Goal: Check status: Check status

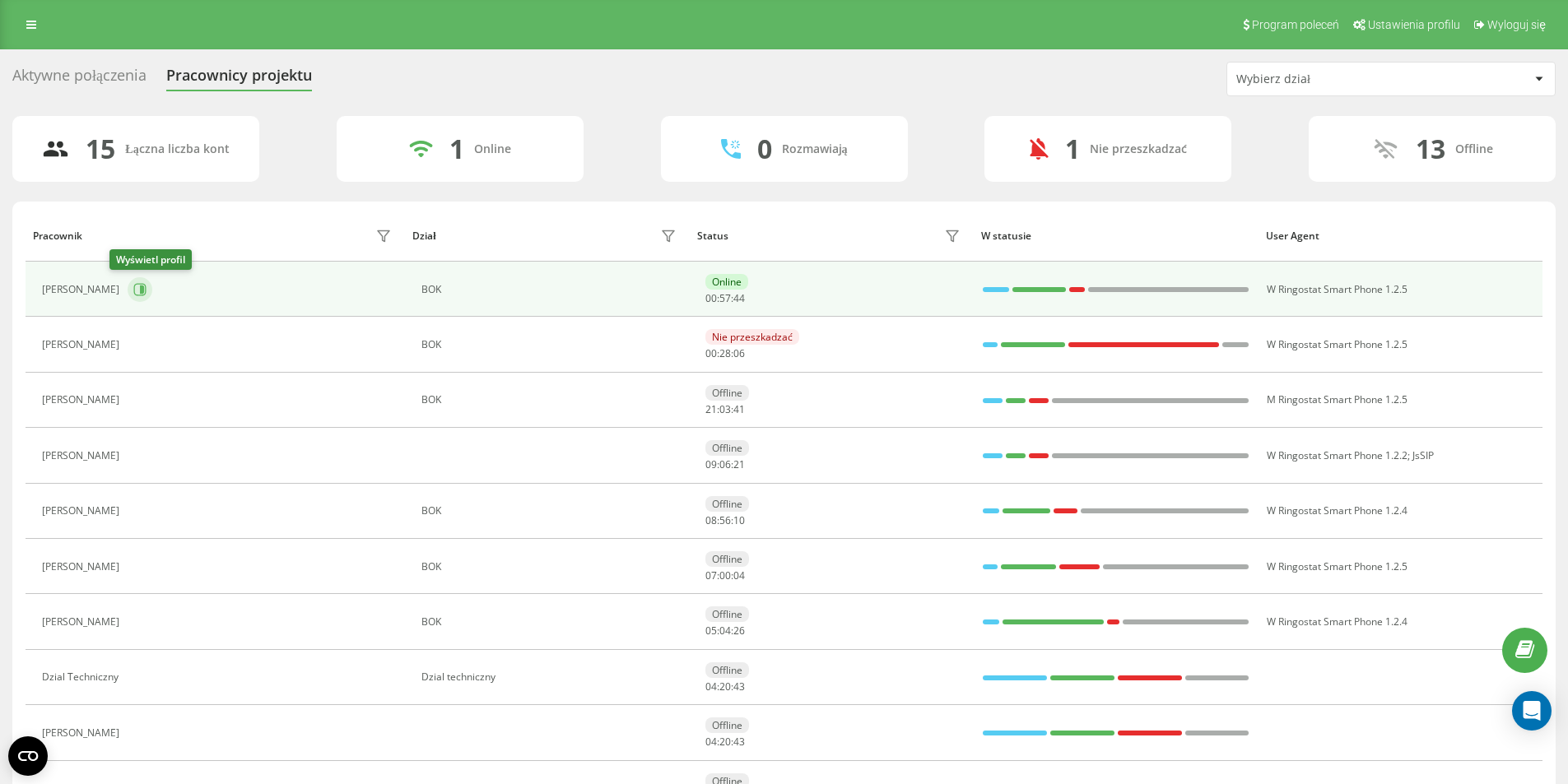
click at [134, 296] on icon at bounding box center [140, 289] width 12 height 12
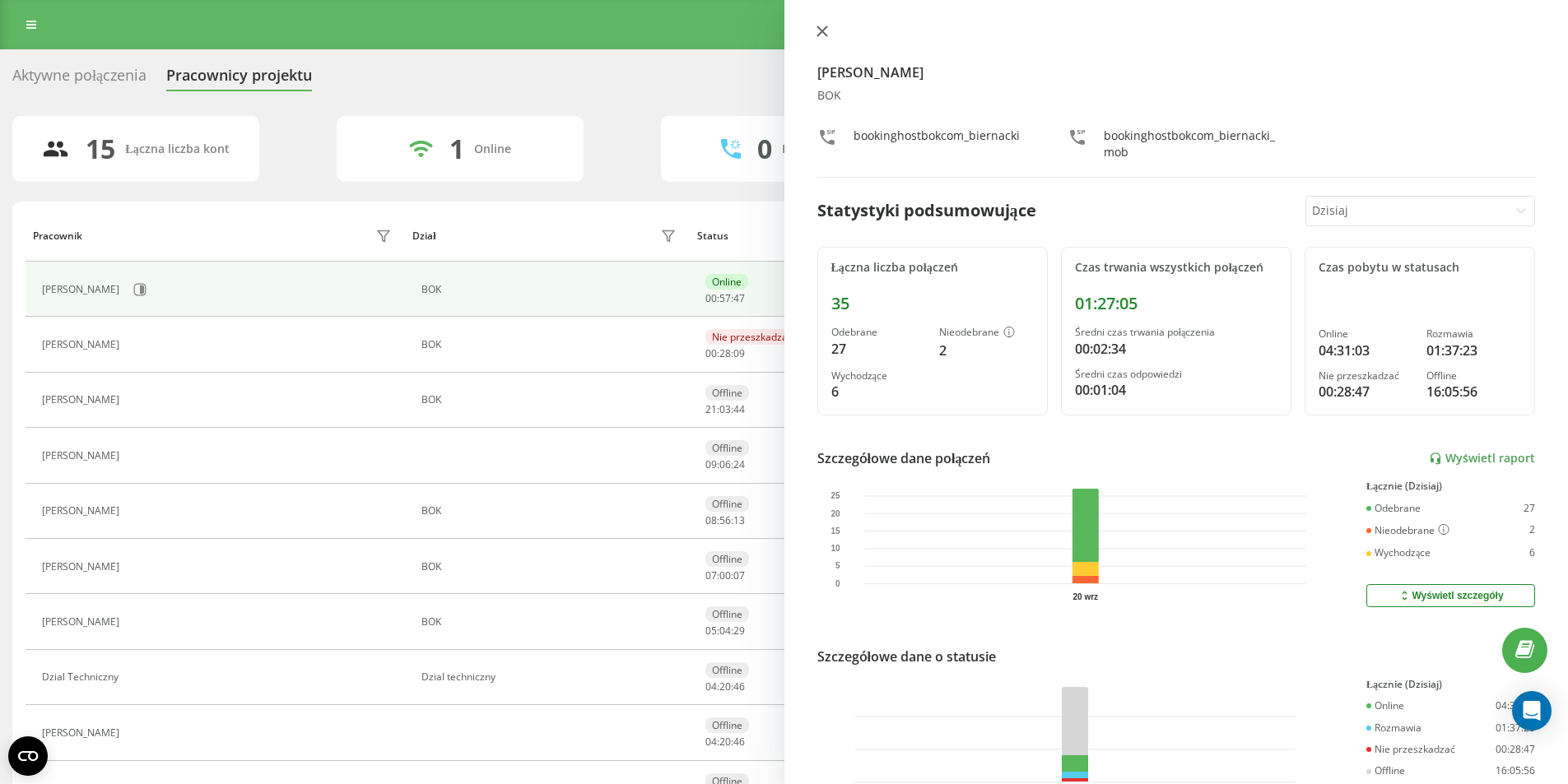
click at [823, 35] on icon at bounding box center [822, 31] width 11 height 11
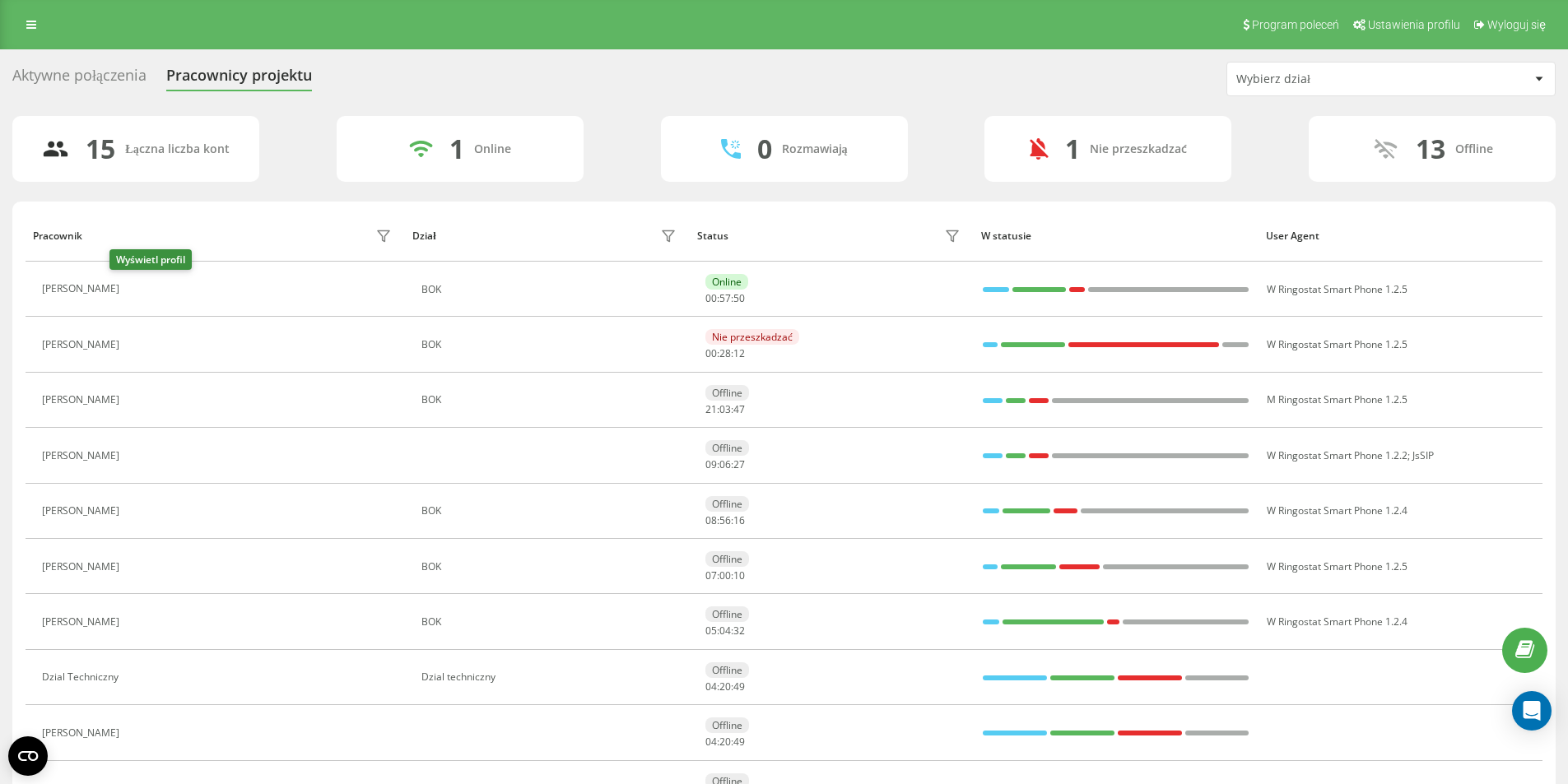
click at [128, 297] on button at bounding box center [138, 291] width 20 height 23
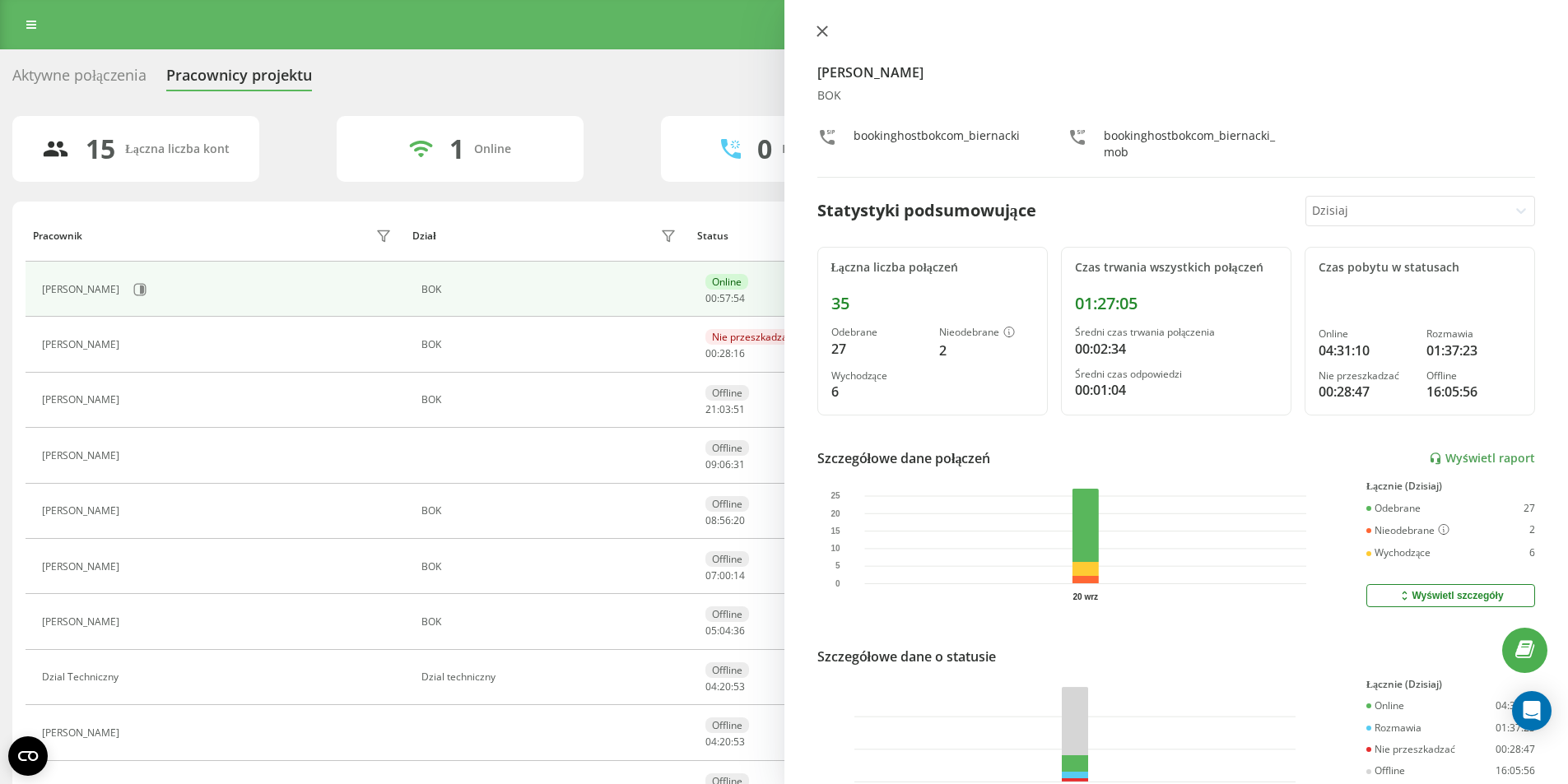
click at [825, 33] on icon at bounding box center [822, 31] width 11 height 11
